Goal: Task Accomplishment & Management: Complete application form

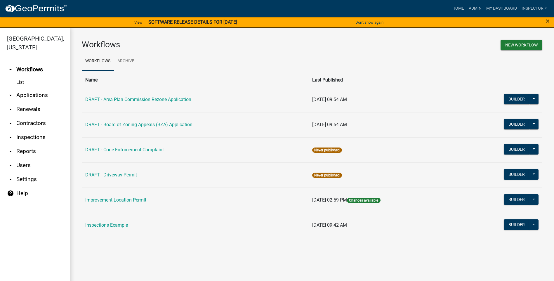
click at [36, 95] on link "arrow_drop_down Applications" at bounding box center [35, 95] width 70 height 14
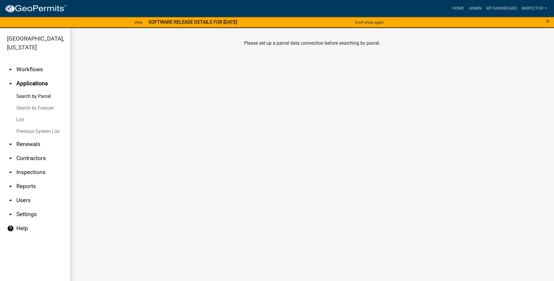
click at [22, 121] on link "List" at bounding box center [35, 120] width 70 height 12
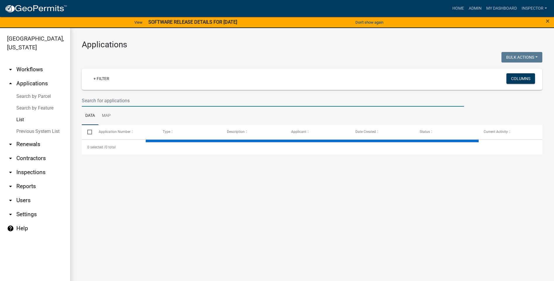
click at [129, 98] on input "text" at bounding box center [273, 101] width 382 height 12
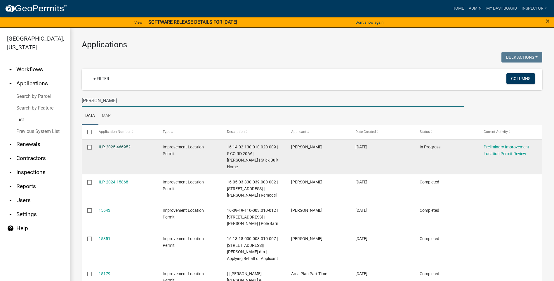
type input "[PERSON_NAME]"
click at [111, 147] on link "ILP-2025-466952" at bounding box center [115, 146] width 32 height 5
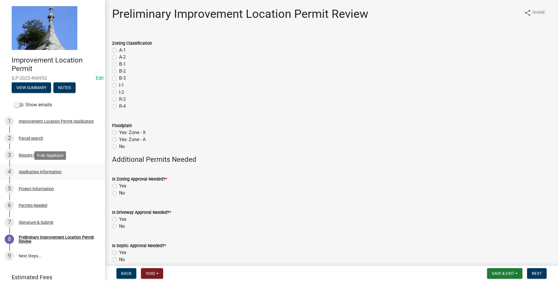
click at [50, 172] on div "Application Information" at bounding box center [40, 172] width 43 height 4
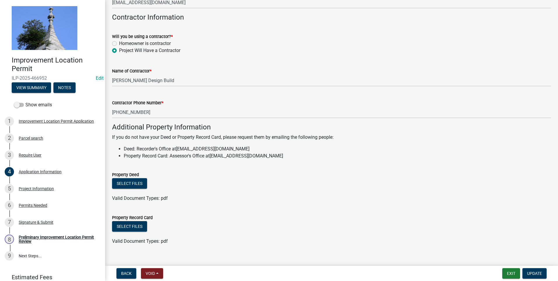
scroll to position [318, 0]
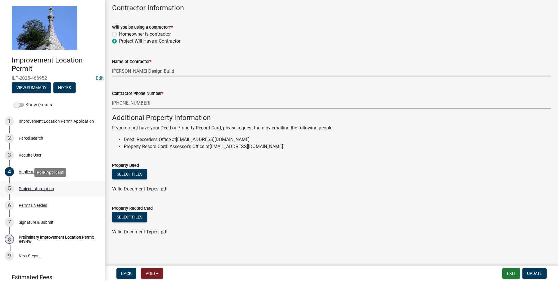
click at [51, 188] on div "Project Information" at bounding box center [36, 188] width 35 height 4
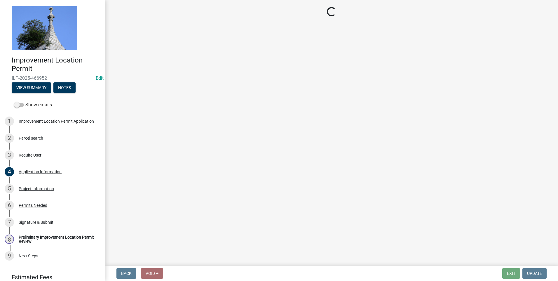
select select "9d64ea5b-356b-46b9-9003-cd08e8d798e4"
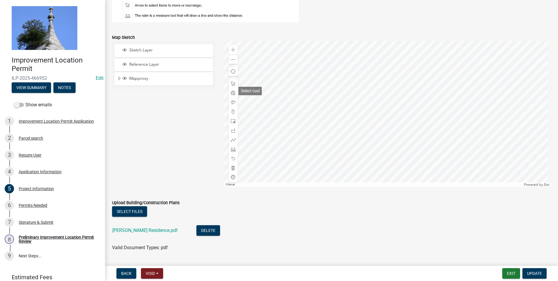
scroll to position [504, 0]
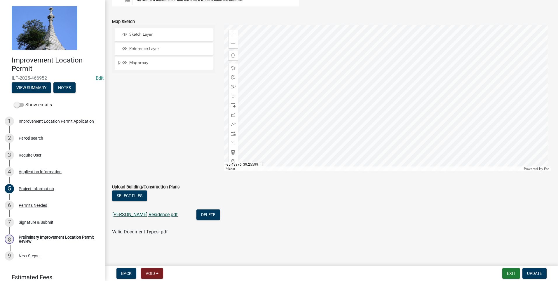
click at [123, 213] on link "[PERSON_NAME] Residence.pdf" at bounding box center [144, 215] width 65 height 6
click at [38, 204] on div "Permits Needed" at bounding box center [33, 205] width 29 height 4
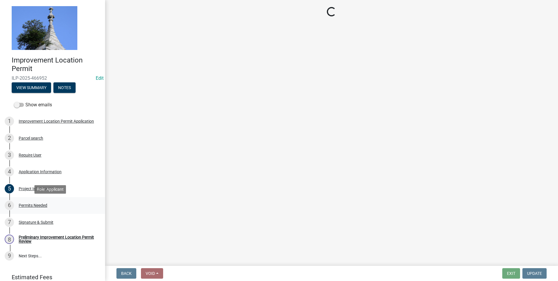
scroll to position [0, 0]
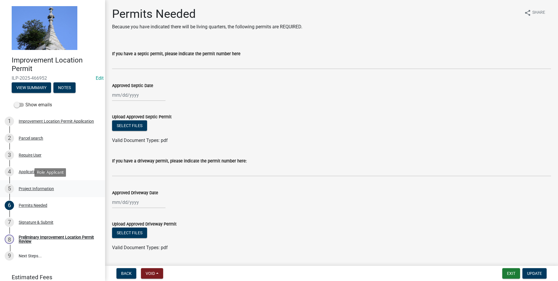
click at [43, 188] on div "Project Information" at bounding box center [36, 188] width 35 height 4
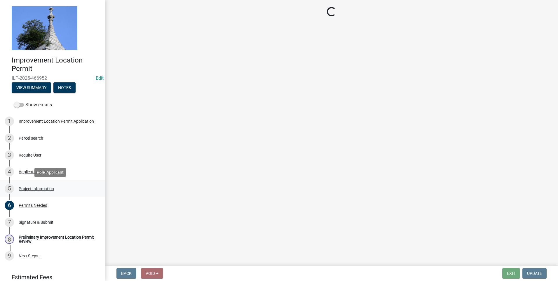
select select "9d64ea5b-356b-46b9-9003-cd08e8d798e4"
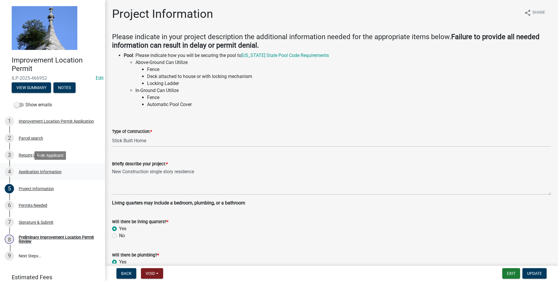
click at [33, 172] on div "Application Information" at bounding box center [40, 172] width 43 height 4
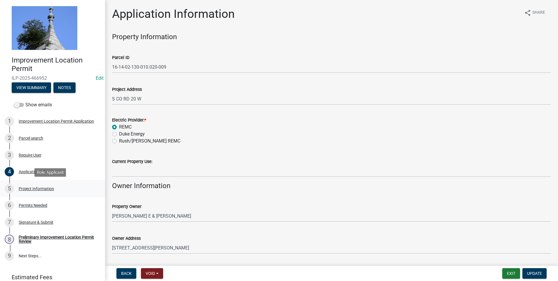
click at [45, 187] on div "Project Information" at bounding box center [36, 188] width 35 height 4
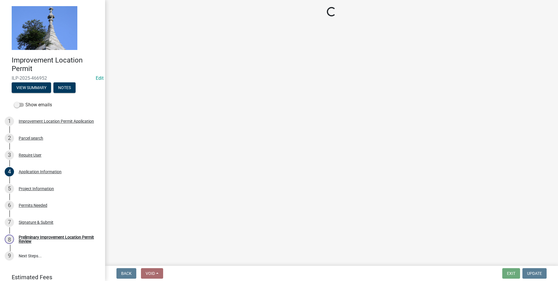
select select "9d64ea5b-356b-46b9-9003-cd08e8d798e4"
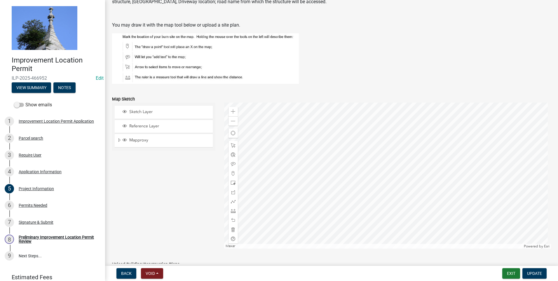
scroll to position [438, 0]
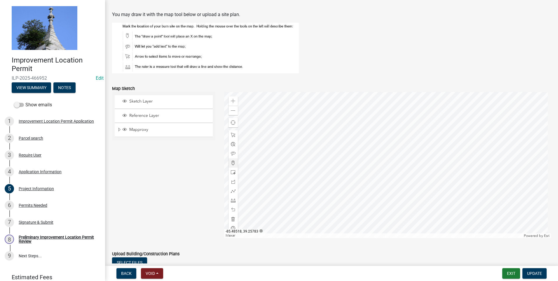
click at [387, 141] on div at bounding box center [387, 165] width 327 height 146
click at [33, 205] on div "Permits Needed" at bounding box center [33, 205] width 29 height 4
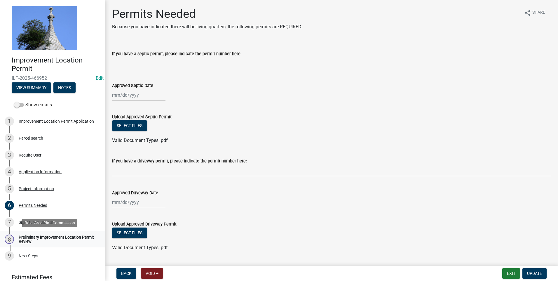
click at [49, 237] on div "Preliminary Improvement Location Permit Review" at bounding box center [57, 239] width 77 height 8
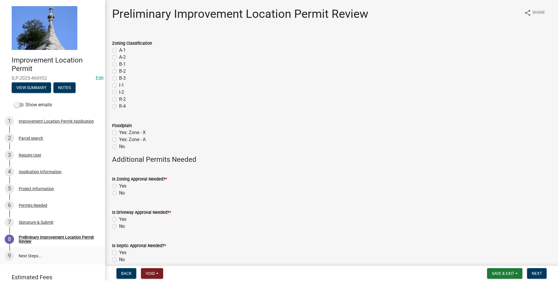
click at [28, 255] on link "9 Next Steps..." at bounding box center [52, 255] width 105 height 17
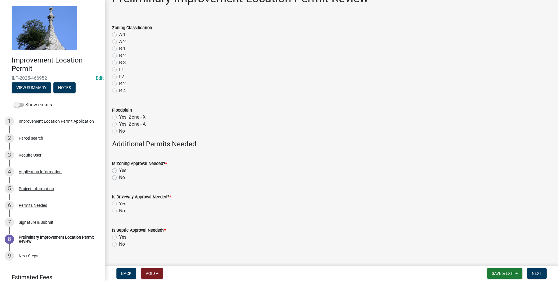
scroll to position [28, 0]
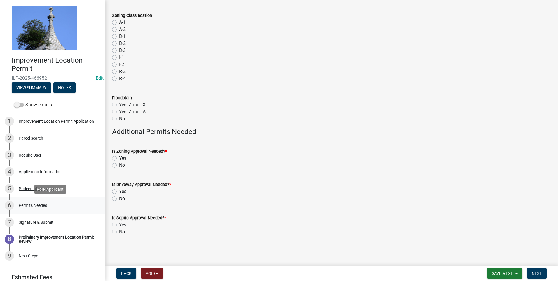
click at [29, 206] on div "Permits Needed" at bounding box center [33, 205] width 29 height 4
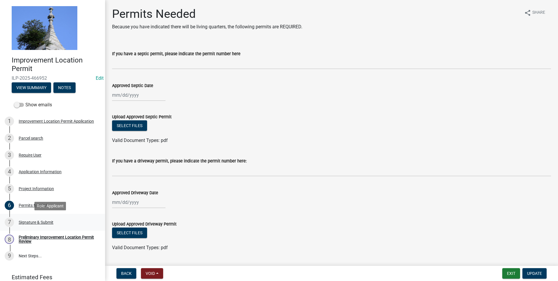
click at [38, 221] on div "Signature & Submit" at bounding box center [36, 222] width 35 height 4
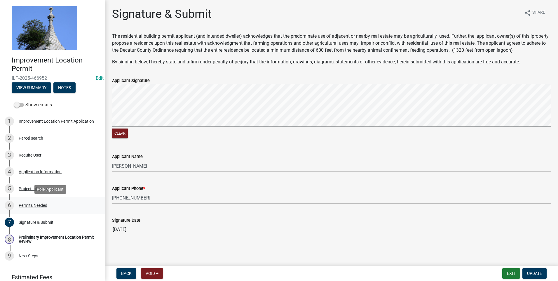
click at [41, 206] on div "Permits Needed" at bounding box center [33, 205] width 29 height 4
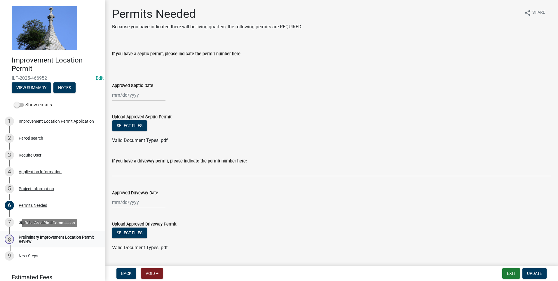
click at [37, 239] on div "Preliminary Improvement Location Permit Review" at bounding box center [57, 239] width 77 height 8
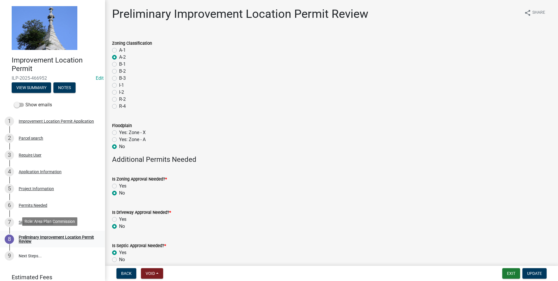
scroll to position [25, 0]
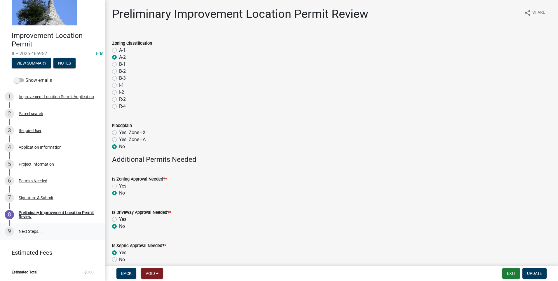
click at [32, 230] on link "9 Next Steps..." at bounding box center [52, 231] width 105 height 17
click at [40, 212] on div "Preliminary Improvement Location Permit Review" at bounding box center [57, 214] width 77 height 8
click at [533, 273] on span "Update" at bounding box center [534, 273] width 15 height 5
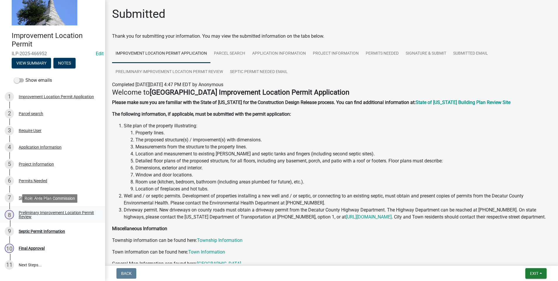
click at [21, 213] on div "Preliminary Improvement Location Permit Review" at bounding box center [57, 214] width 77 height 8
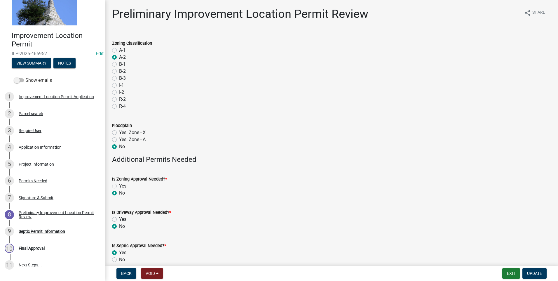
scroll to position [28, 0]
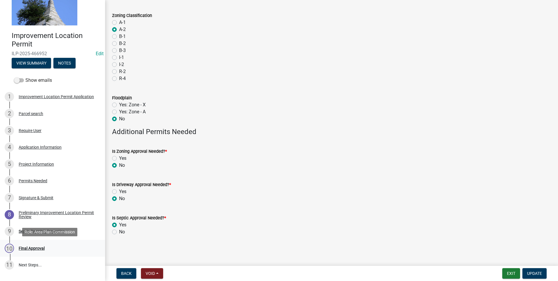
click at [35, 247] on div "Final Approval" at bounding box center [32, 248] width 26 height 4
click at [29, 233] on div "Septic Permit Information" at bounding box center [42, 231] width 46 height 4
